Goal: Check status

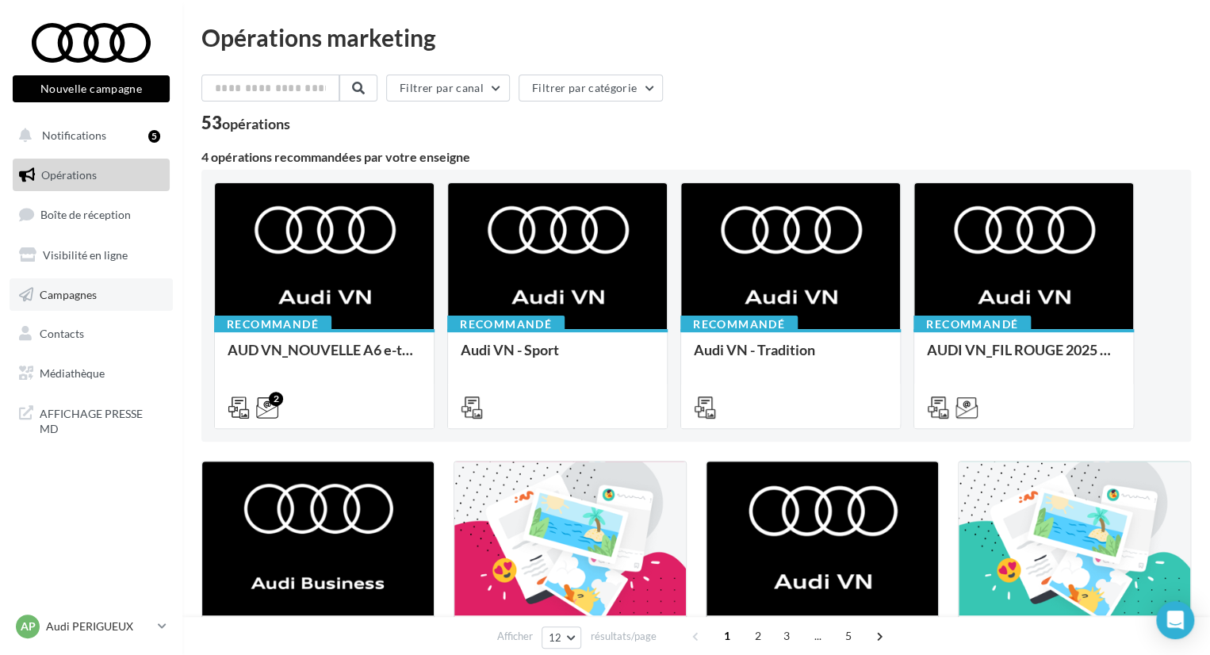
click at [72, 293] on span "Campagnes" at bounding box center [68, 293] width 57 height 13
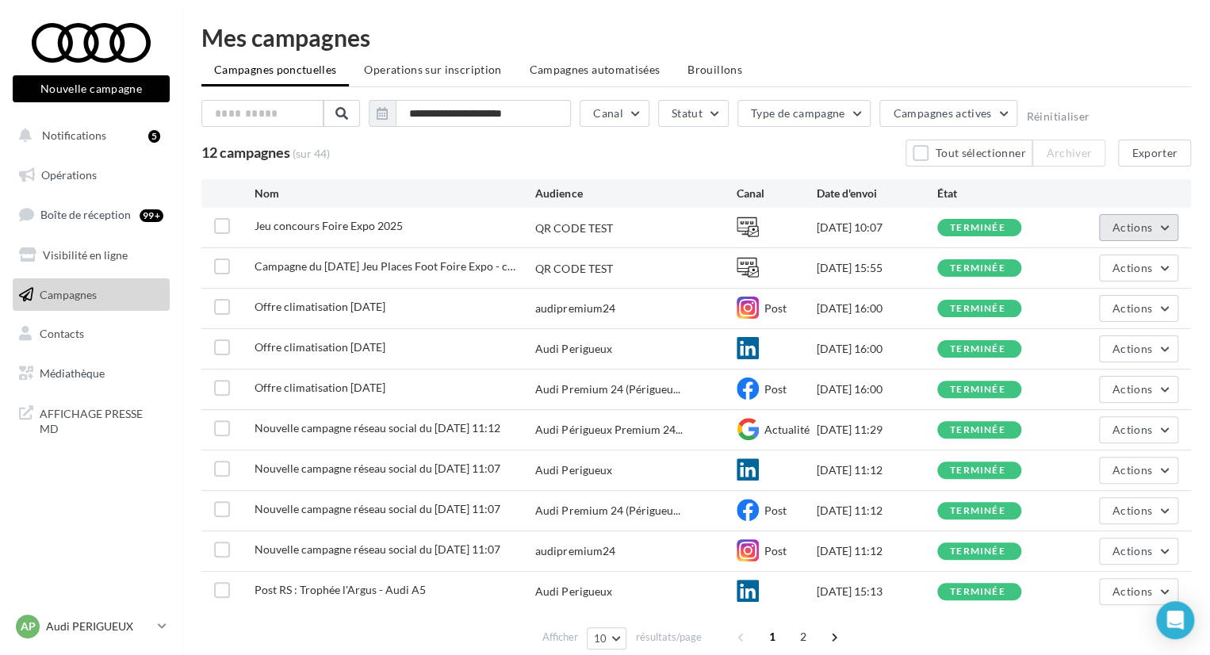
click at [1135, 232] on span "Actions" at bounding box center [1132, 226] width 40 height 13
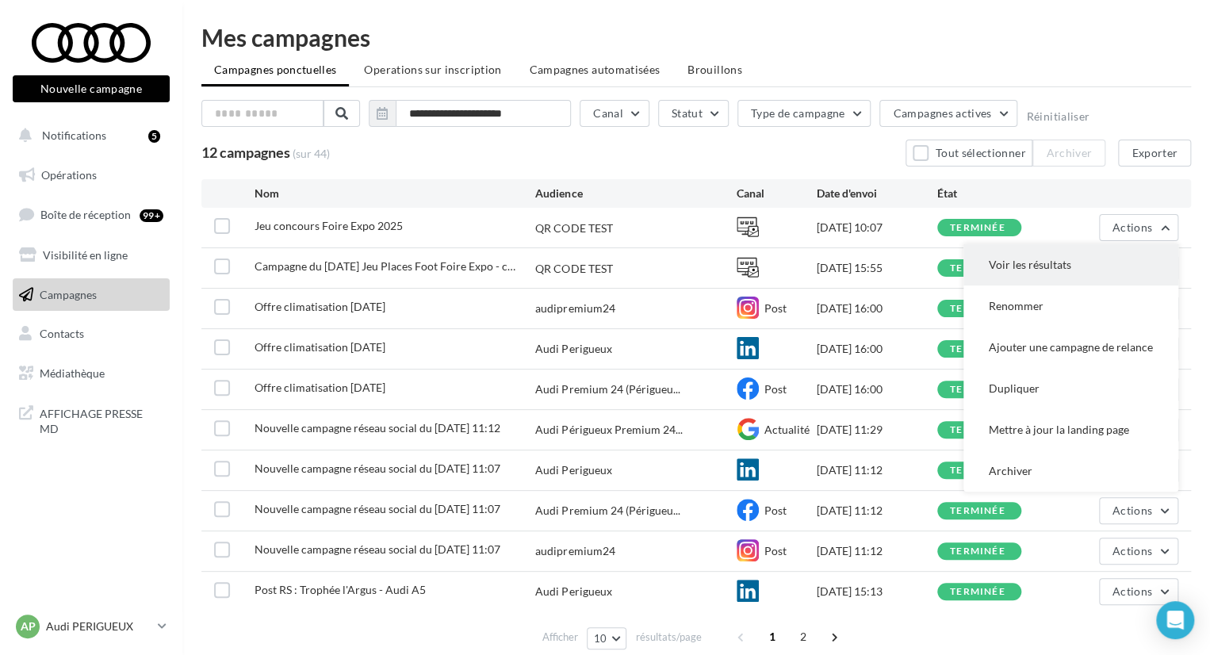
click at [1086, 267] on button "Voir les résultats" at bounding box center [1070, 264] width 215 height 41
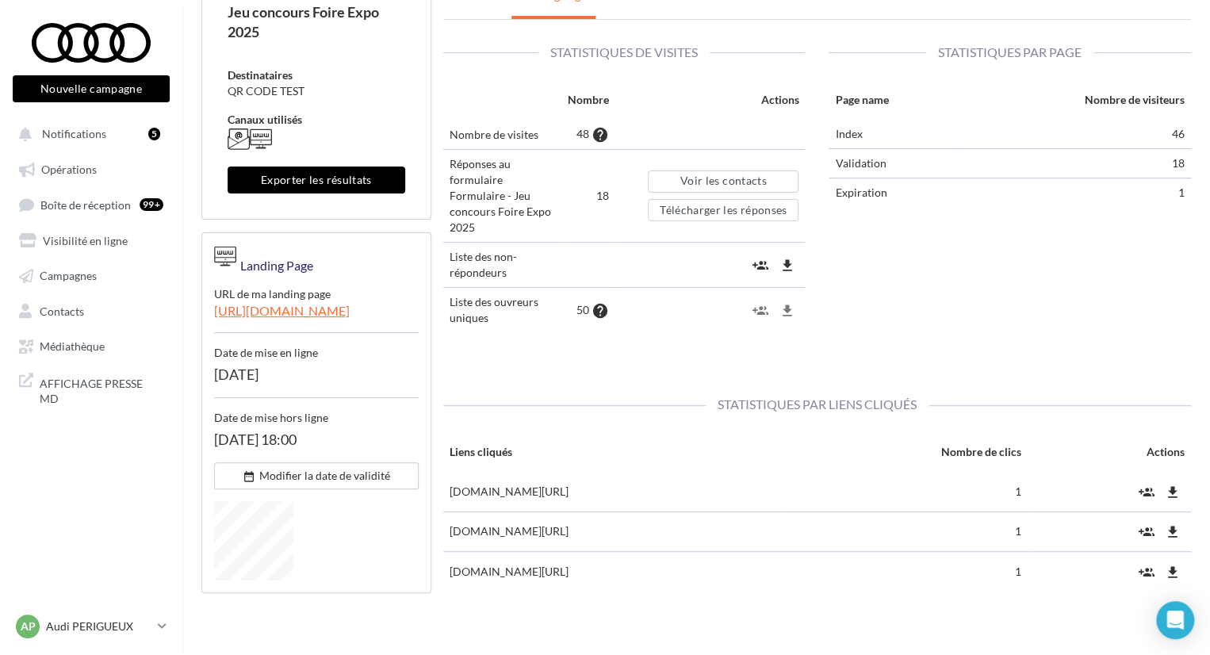
scroll to position [140, 0]
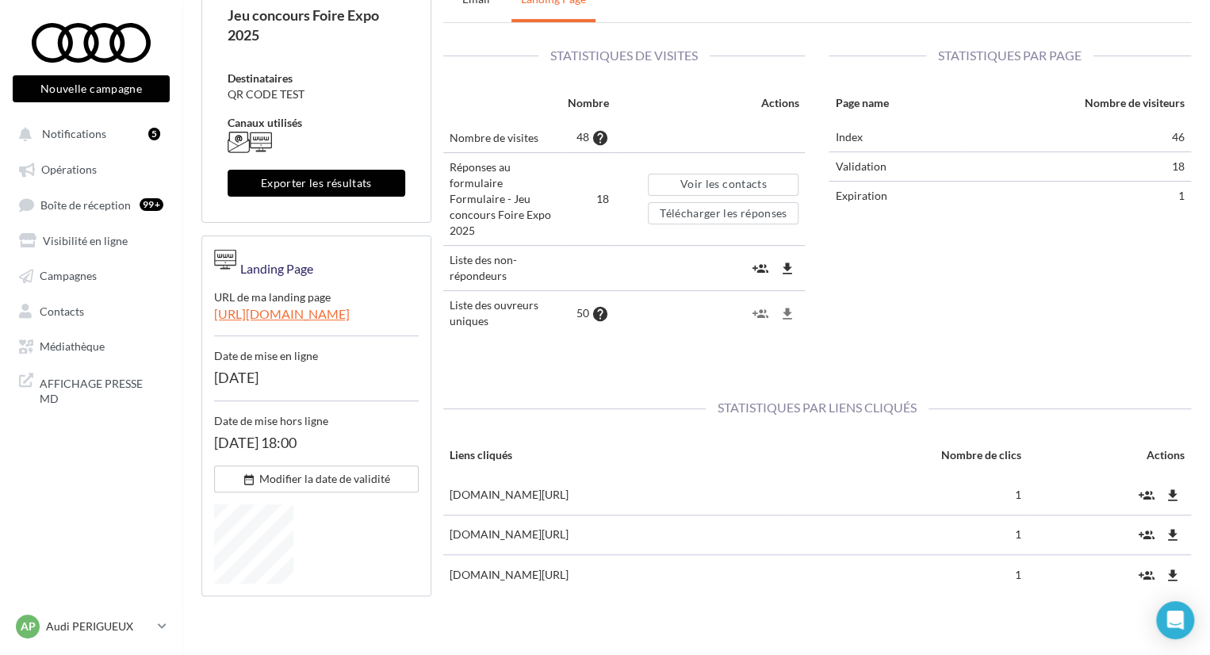
click at [1141, 263] on div "Statistiques de visites Nombre Actions Nombre de visites 48 help Réponses au fo…" at bounding box center [817, 199] width 772 height 352
drag, startPoint x: 1183, startPoint y: 166, endPoint x: 1154, endPoint y: 172, distance: 30.0
click at [1154, 172] on td "18" at bounding box center [1076, 165] width 228 height 29
click at [137, 614] on div "AP Audi PERIGUEUX audi-peri-pau" at bounding box center [84, 626] width 136 height 24
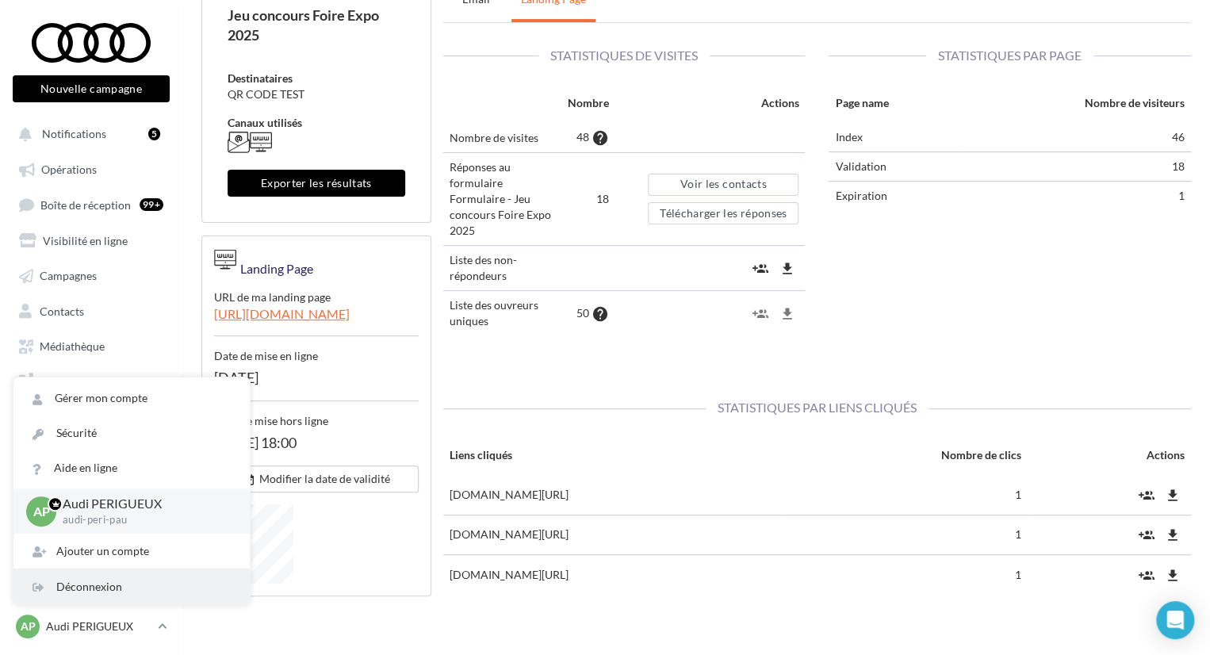
click at [136, 584] on div "Déconnexion" at bounding box center [131, 586] width 236 height 35
